Goal: Find specific page/section: Find specific page/section

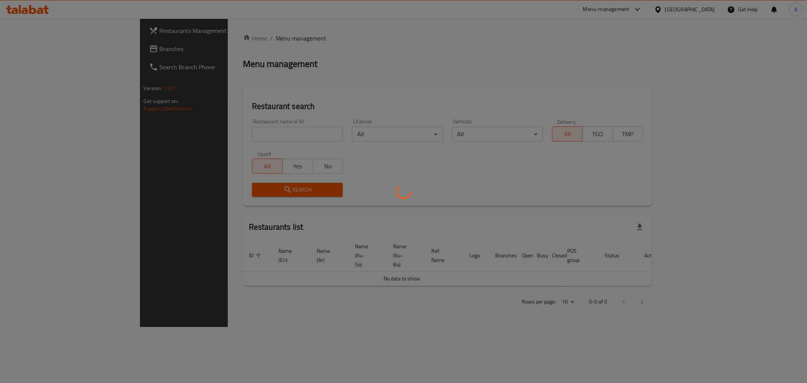
click at [171, 127] on div at bounding box center [403, 191] width 807 height 383
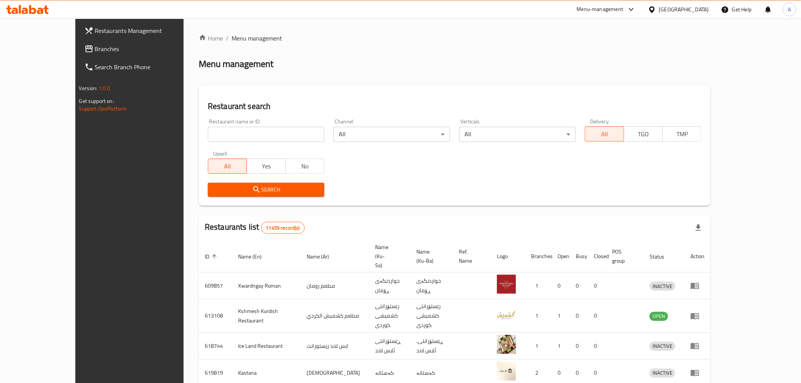
click at [199, 134] on div "Home / Menu management Menu management Restaurant search Restaurant name or ID …" at bounding box center [455, 304] width 512 height 540
click at [208, 135] on input "search" at bounding box center [266, 134] width 117 height 15
type input "Shawarma Al Sham"
click button "Search" at bounding box center [266, 190] width 117 height 14
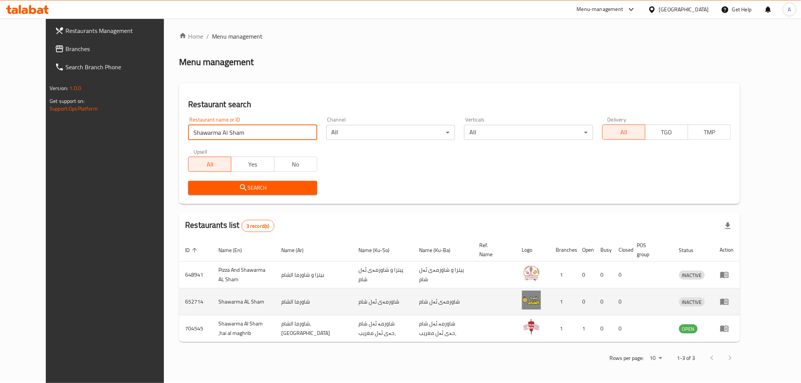
scroll to position [2, 0]
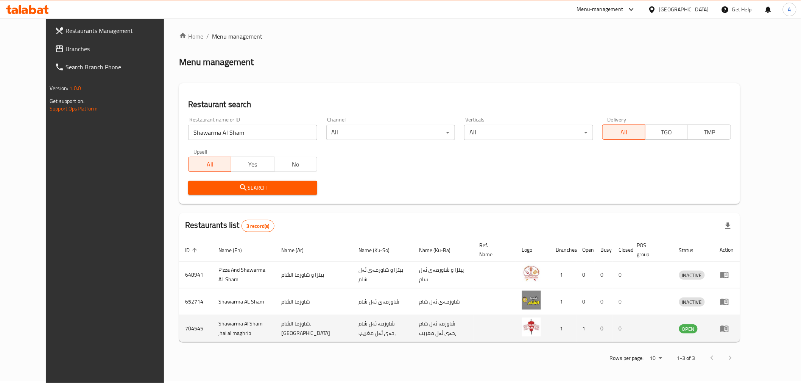
click at [740, 327] on td "enhanced table" at bounding box center [727, 328] width 26 height 27
click at [728, 327] on icon "enhanced table" at bounding box center [724, 329] width 8 height 6
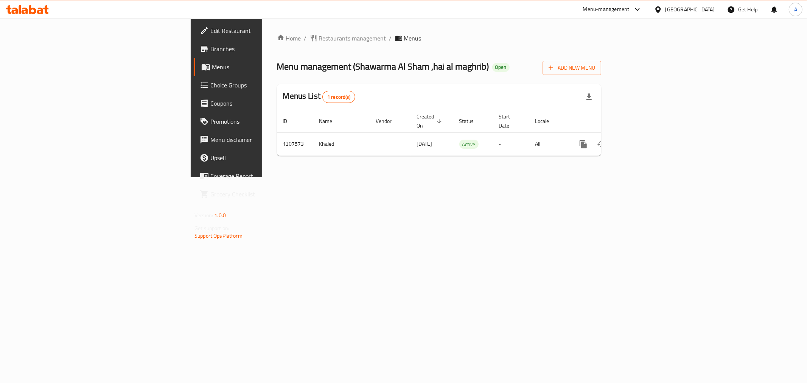
click at [210, 50] on span "Branches" at bounding box center [264, 48] width 109 height 9
